Goal: Communication & Community: Participate in discussion

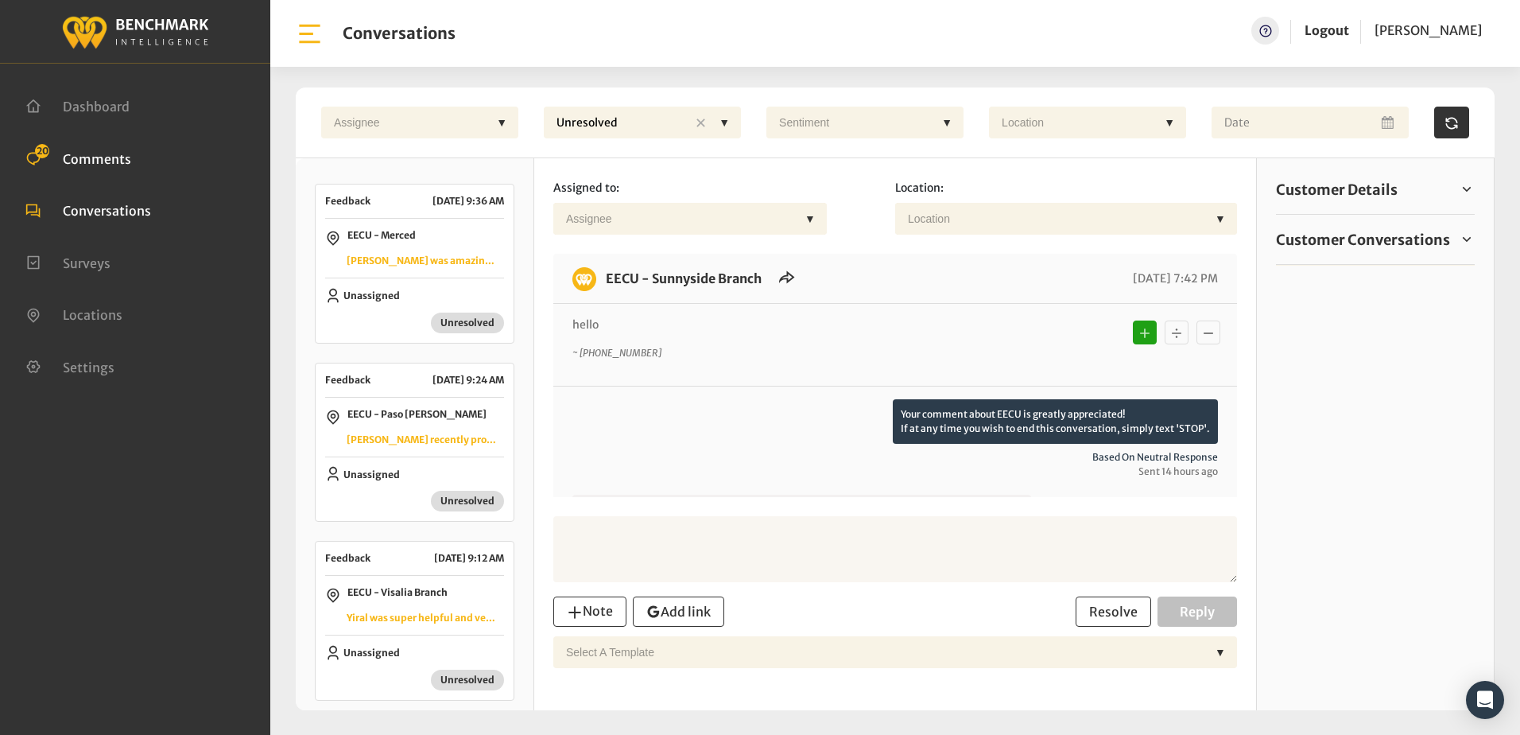
click at [126, 161] on span "Comments" at bounding box center [97, 158] width 68 height 16
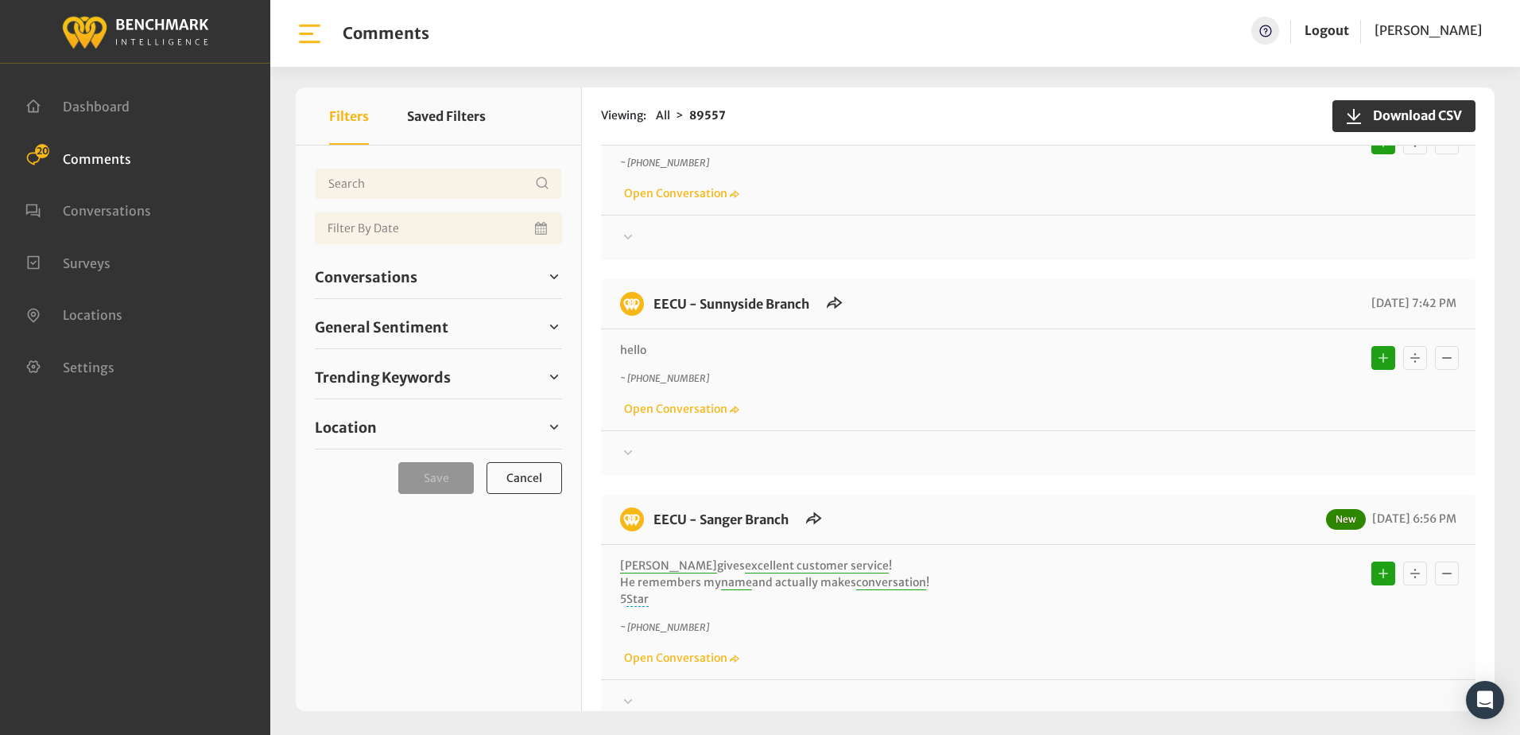
scroll to position [1341, 0]
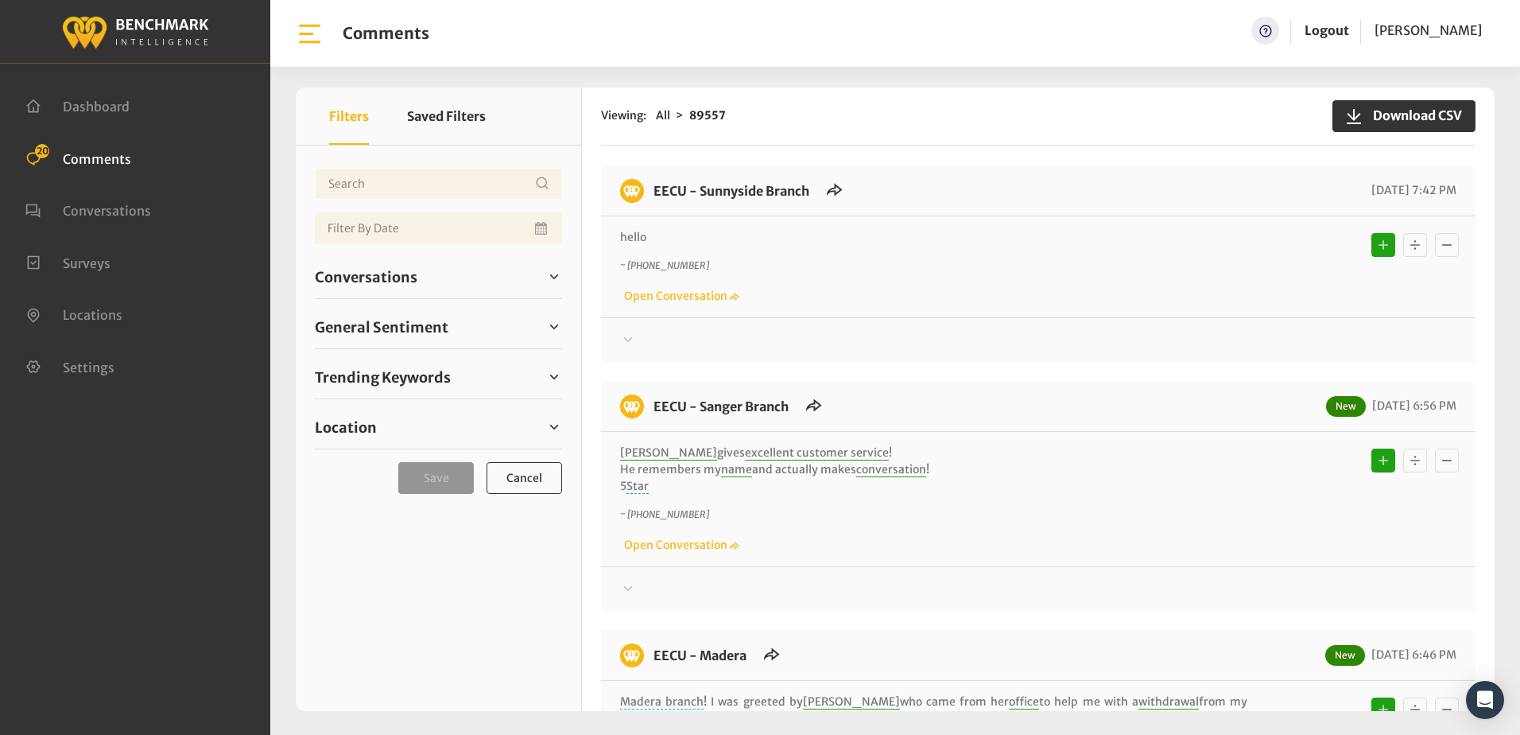
click at [623, 339] on icon at bounding box center [628, 339] width 16 height 19
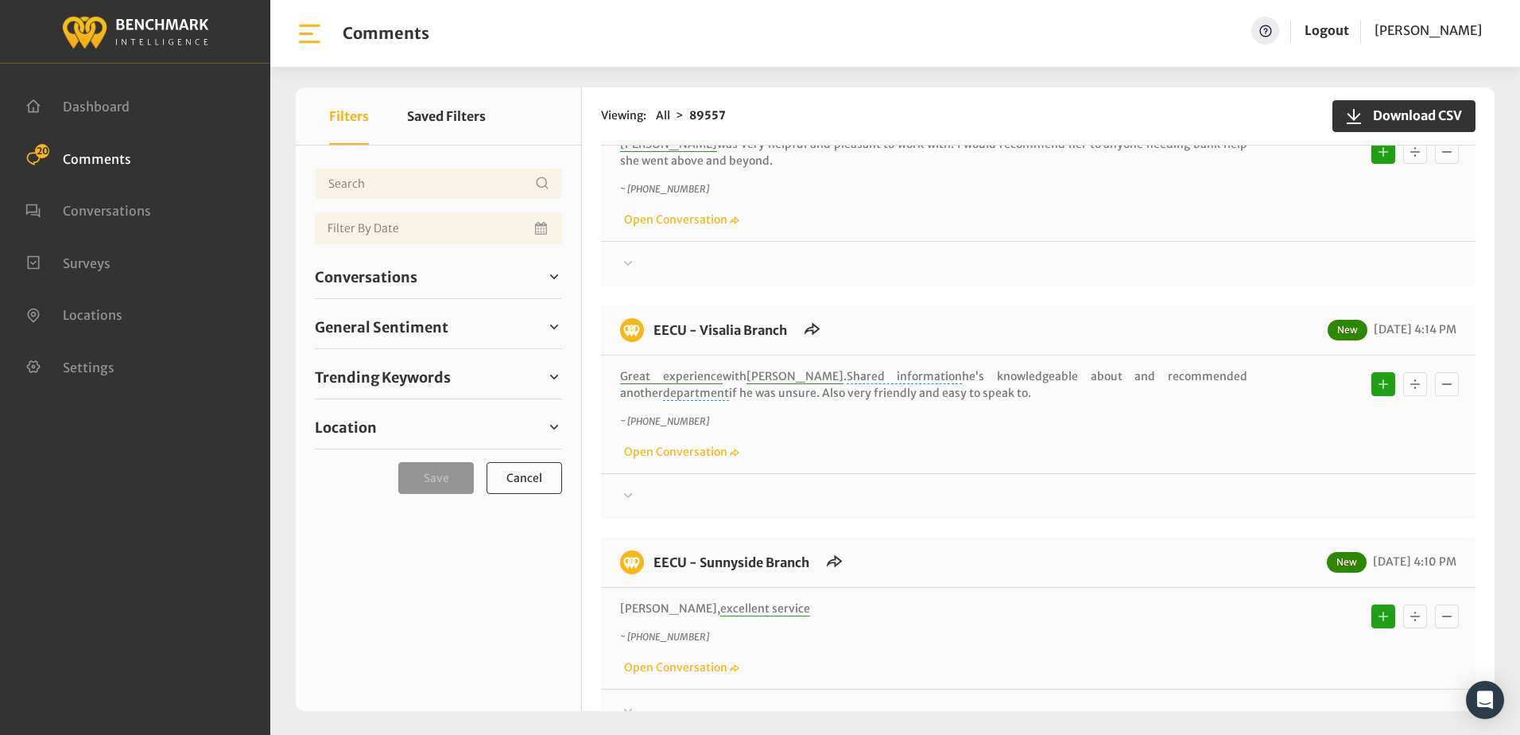
scroll to position [3647, 0]
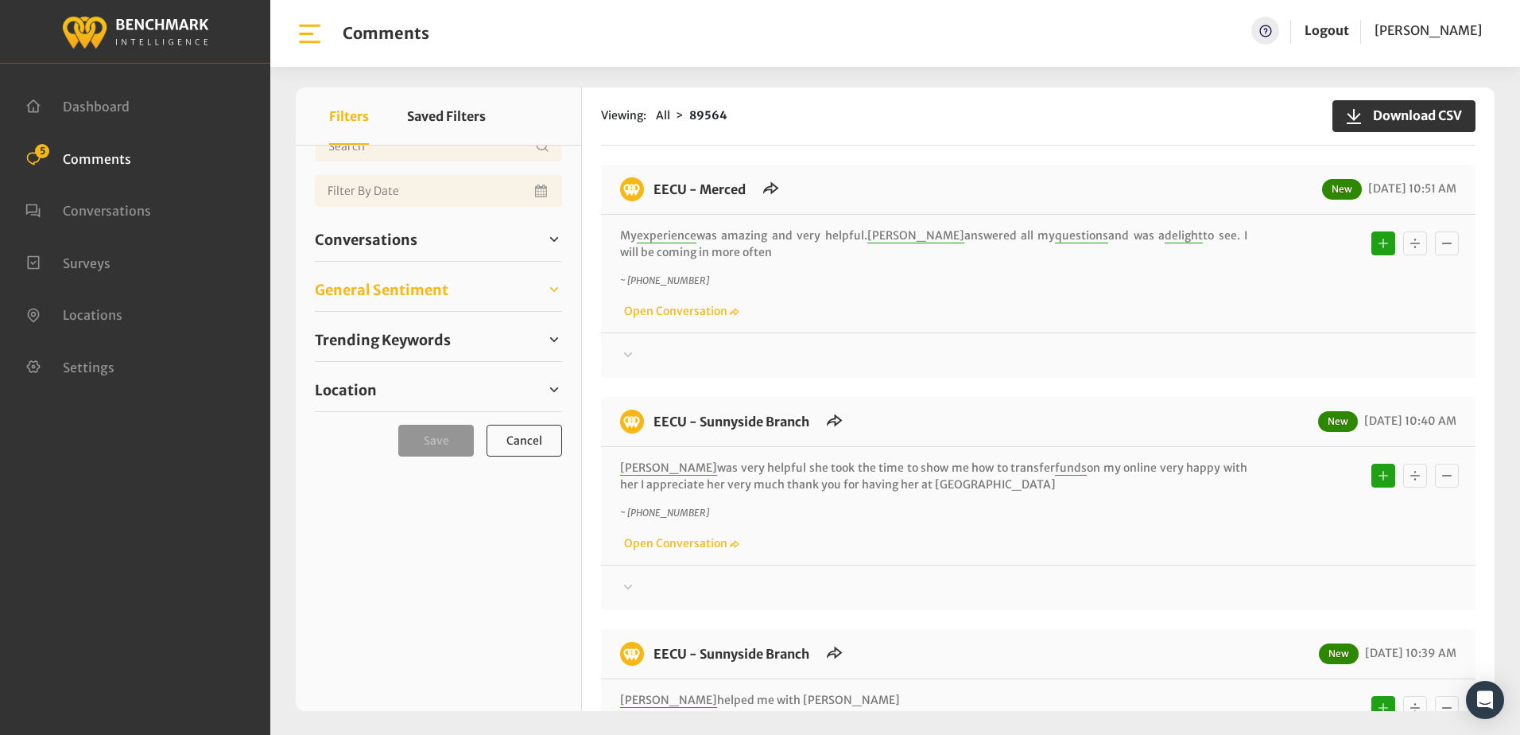
scroll to position [58, 0]
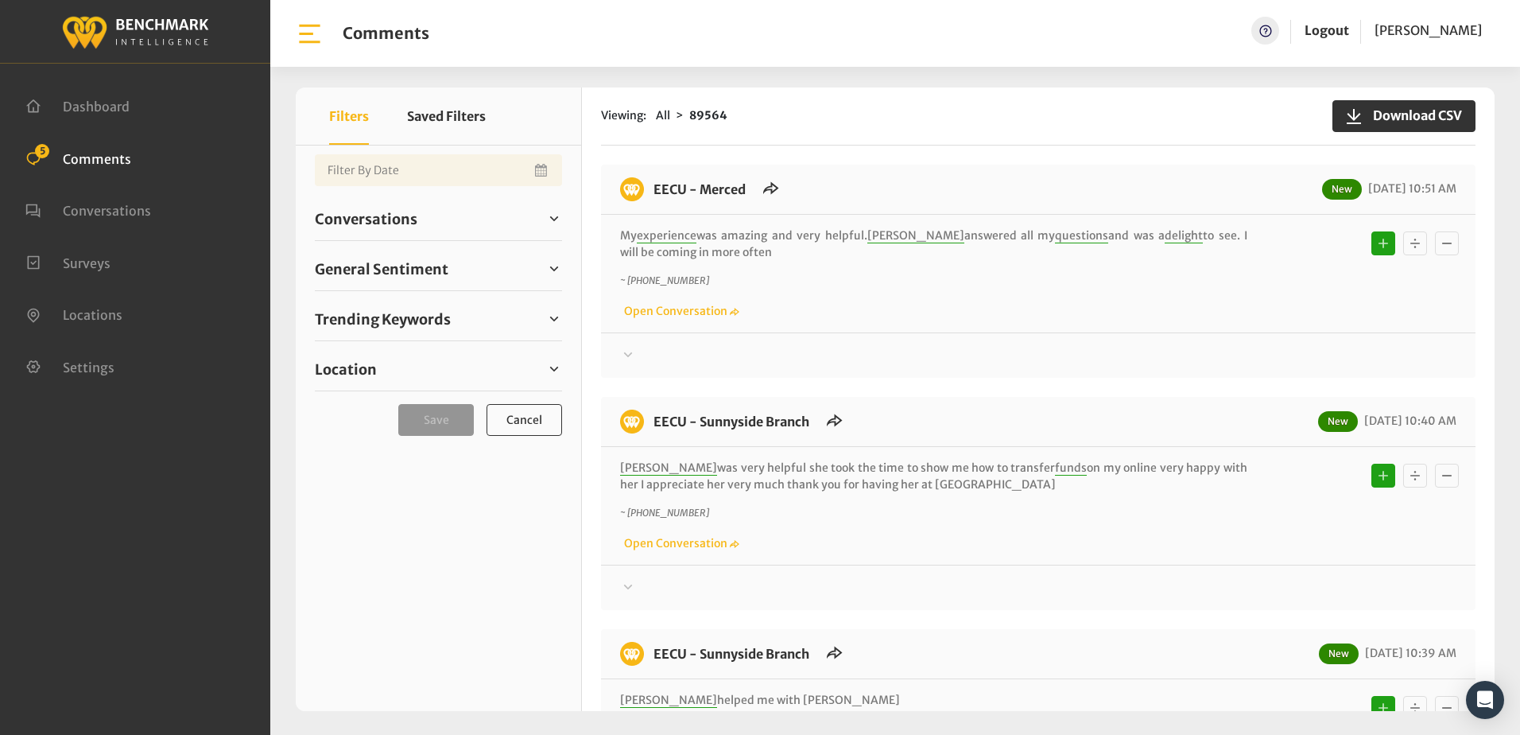
click at [839, 373] on div "EECU - Merced New 10/15/2025 10:51 AM My experience was amazing and very helpfu…" at bounding box center [1038, 271] width 875 height 213
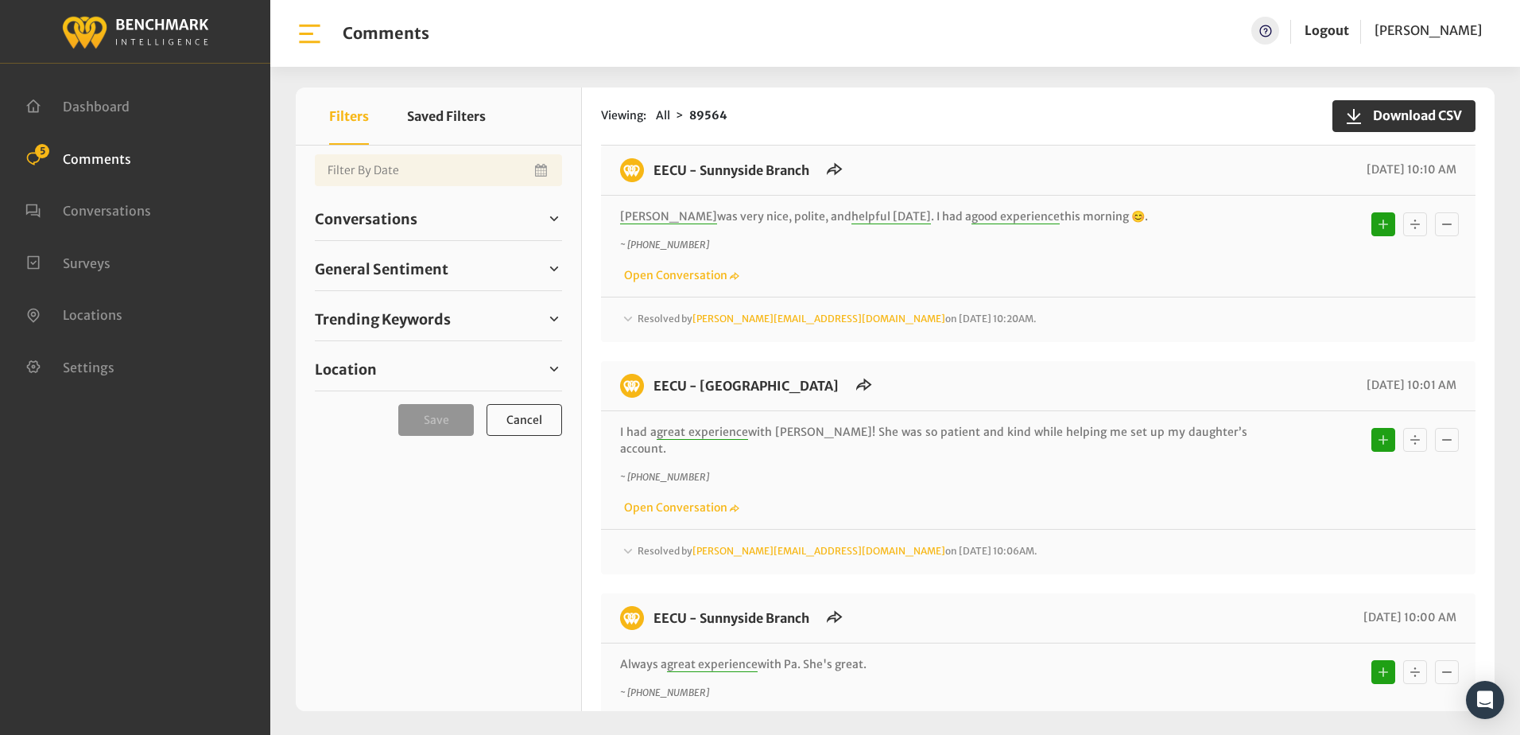
scroll to position [795, 0]
